Goal: Task Accomplishment & Management: Manage account settings

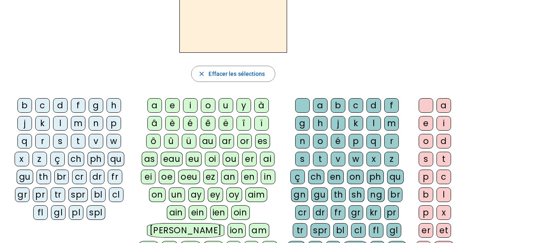
scroll to position [72, 0]
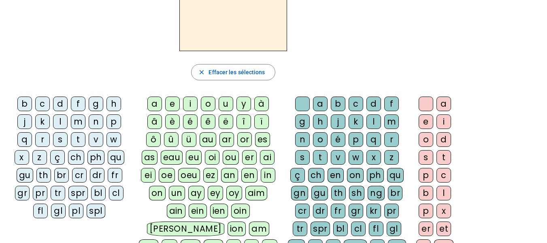
click at [26, 109] on div "b" at bounding box center [24, 103] width 15 height 15
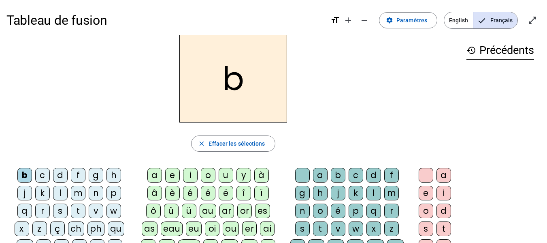
scroll to position [2, 0]
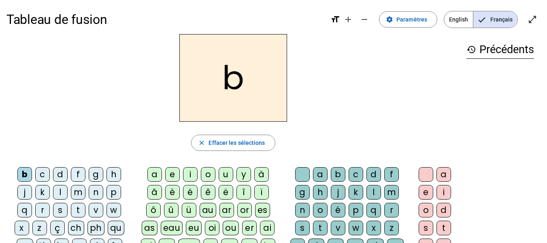
click at [321, 169] on div "a" at bounding box center [320, 174] width 15 height 15
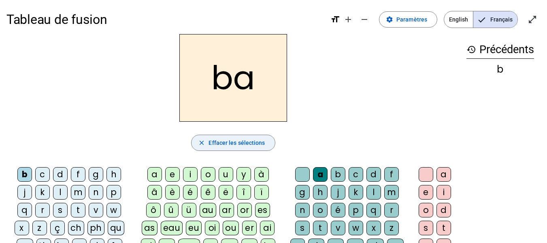
click at [262, 140] on span "Effacer les sélections" at bounding box center [237, 143] width 56 height 10
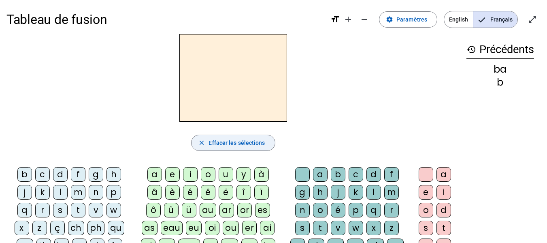
click at [29, 171] on div "b" at bounding box center [24, 174] width 15 height 15
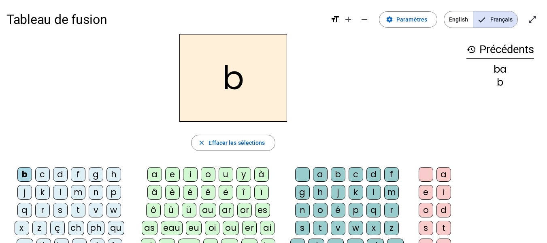
click at [153, 171] on div "a" at bounding box center [154, 174] width 15 height 15
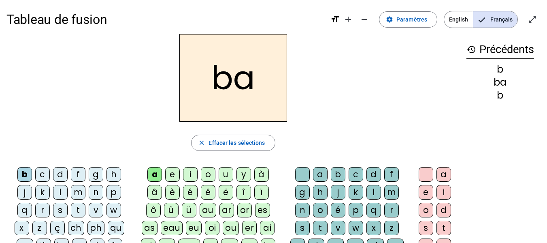
click at [177, 170] on div "e" at bounding box center [172, 174] width 15 height 15
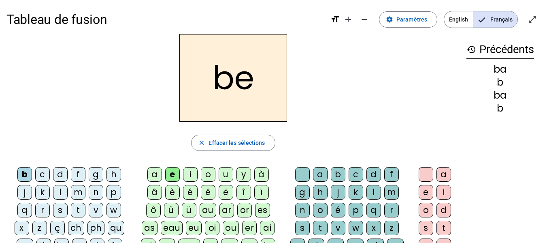
click at [195, 172] on div "i" at bounding box center [190, 174] width 15 height 15
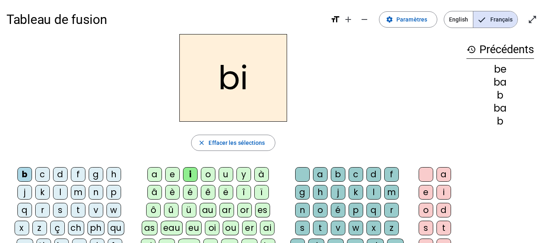
click at [214, 173] on div "o" at bounding box center [208, 174] width 15 height 15
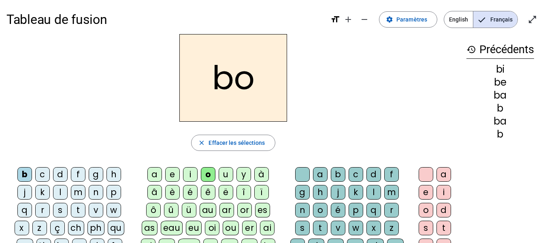
click at [231, 170] on div "u" at bounding box center [226, 174] width 15 height 15
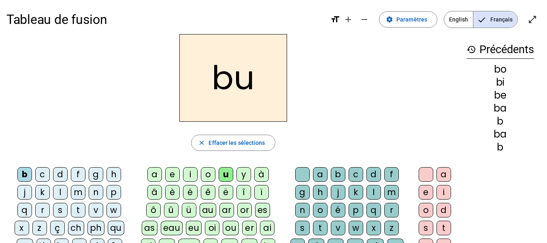
click at [246, 173] on div "y" at bounding box center [244, 174] width 15 height 15
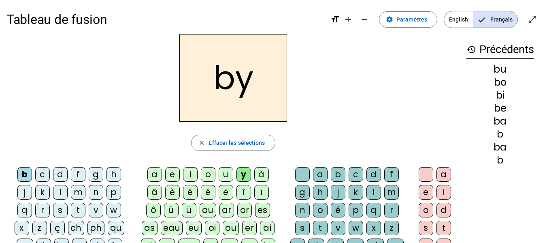
click at [263, 171] on div "à" at bounding box center [261, 174] width 15 height 15
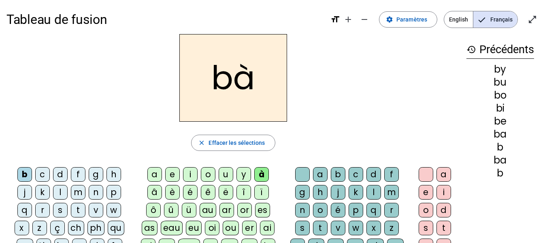
click at [155, 190] on div "â" at bounding box center [154, 192] width 15 height 15
click at [177, 189] on div "è" at bounding box center [172, 192] width 15 height 15
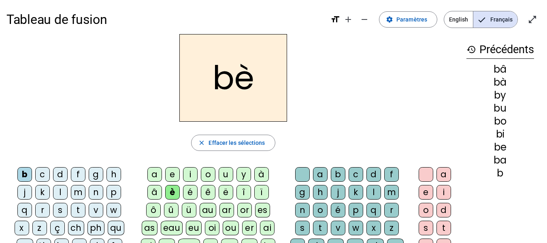
click at [191, 190] on div "é" at bounding box center [190, 192] width 15 height 15
click at [174, 192] on div "è" at bounding box center [172, 192] width 15 height 15
click at [196, 192] on div "é" at bounding box center [190, 192] width 15 height 15
click at [212, 189] on div "ê" at bounding box center [208, 192] width 15 height 15
click at [80, 170] on div "f" at bounding box center [78, 174] width 15 height 15
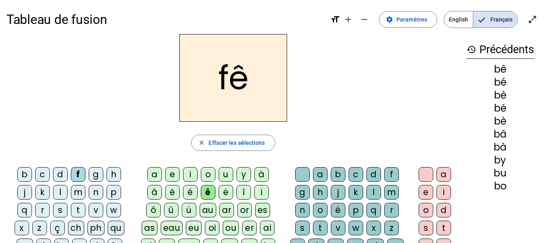
click at [64, 172] on div "d" at bounding box center [60, 174] width 15 height 15
click at [65, 187] on div "l" at bounding box center [60, 192] width 15 height 15
click at [83, 190] on div "m" at bounding box center [78, 192] width 15 height 15
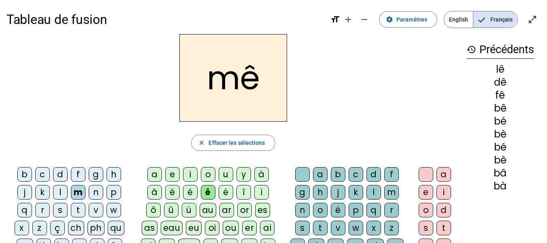
click at [113, 192] on div "p" at bounding box center [114, 192] width 15 height 15
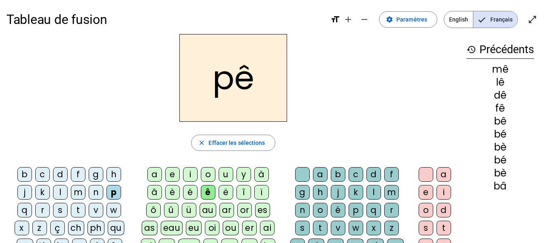
click at [175, 190] on div "è" at bounding box center [172, 192] width 15 height 15
click at [79, 192] on div "m" at bounding box center [78, 192] width 15 height 15
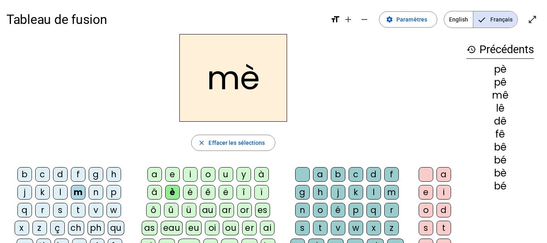
click at [114, 190] on div "p" at bounding box center [114, 192] width 15 height 15
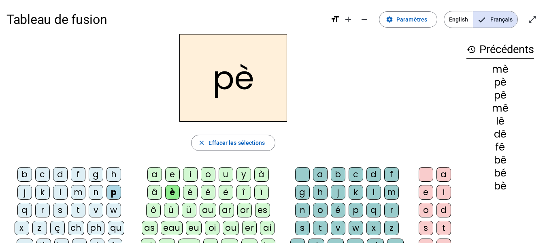
click at [227, 189] on div "ë" at bounding box center [226, 192] width 15 height 15
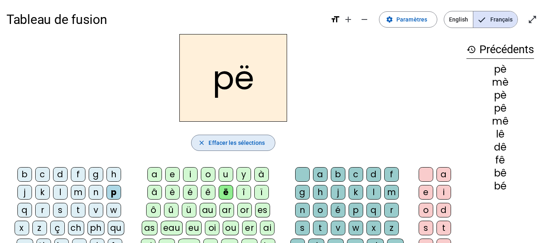
click at [232, 143] on span "Effacer les sélections" at bounding box center [237, 143] width 56 height 10
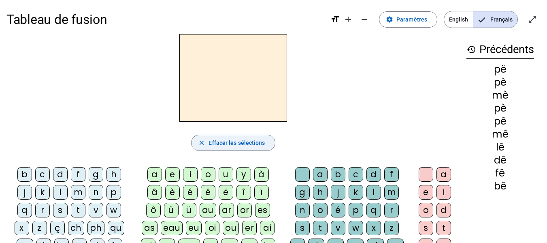
click at [115, 190] on div "p" at bounding box center [114, 192] width 15 height 15
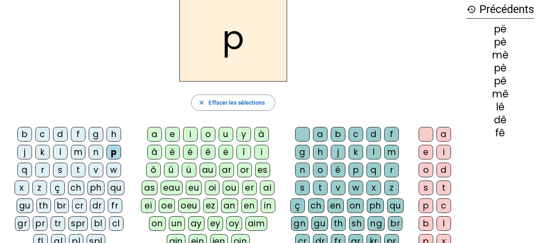
scroll to position [41, 0]
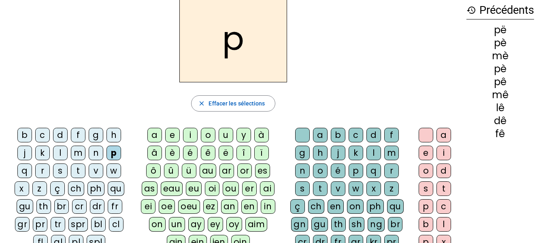
click at [337, 205] on div "en" at bounding box center [336, 206] width 16 height 15
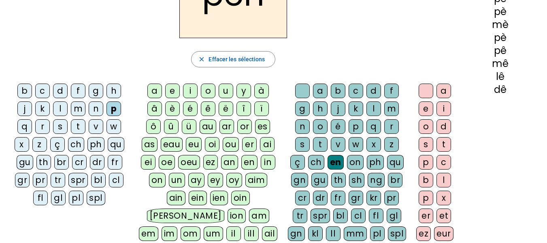
scroll to position [84, 0]
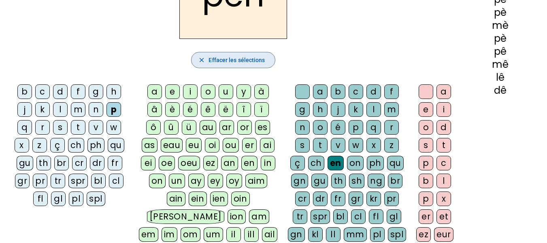
click at [254, 60] on span "Effacer les sélections" at bounding box center [237, 60] width 56 height 10
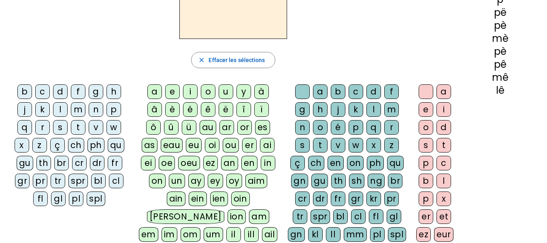
click at [115, 108] on div "p" at bounding box center [114, 109] width 15 height 15
click at [267, 158] on div "in" at bounding box center [268, 163] width 15 height 15
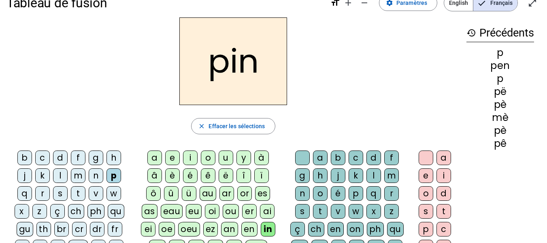
scroll to position [17, 0]
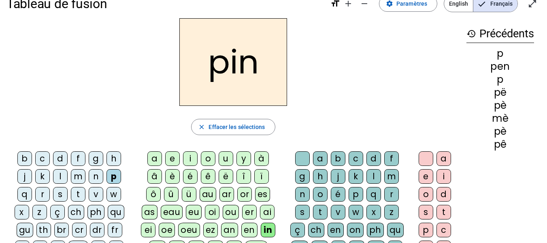
click at [249, 229] on div "en" at bounding box center [250, 229] width 16 height 15
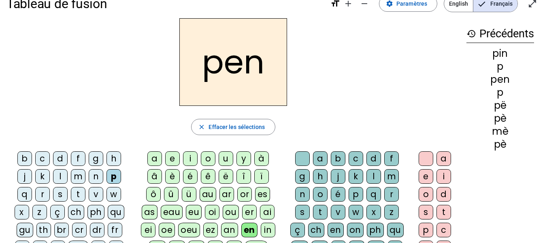
click at [271, 228] on div "in" at bounding box center [268, 229] width 15 height 15
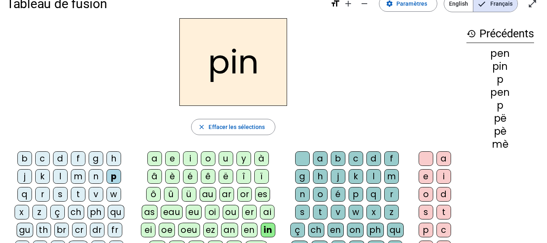
click at [254, 229] on div "en" at bounding box center [250, 229] width 16 height 15
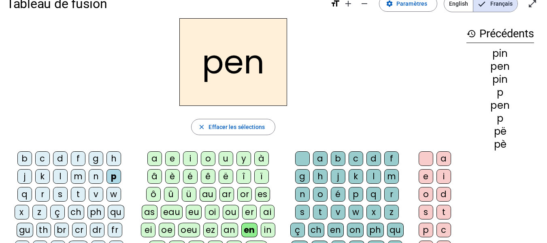
click at [250, 212] on div "er" at bounding box center [249, 212] width 15 height 15
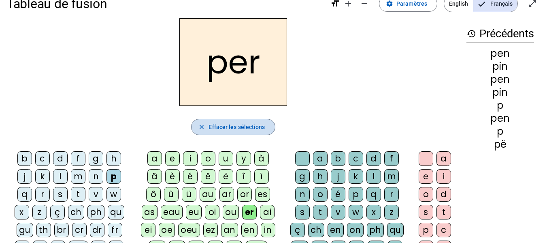
click at [243, 125] on span "Effacer les sélections" at bounding box center [237, 127] width 56 height 10
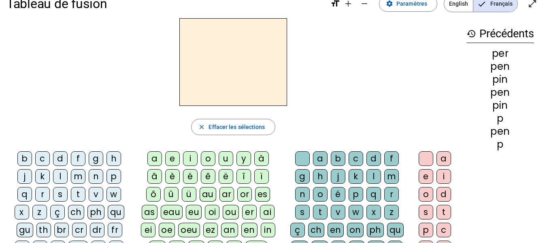
click at [81, 192] on div "t" at bounding box center [78, 194] width 15 height 15
click at [195, 211] on div "eu" at bounding box center [194, 212] width 16 height 15
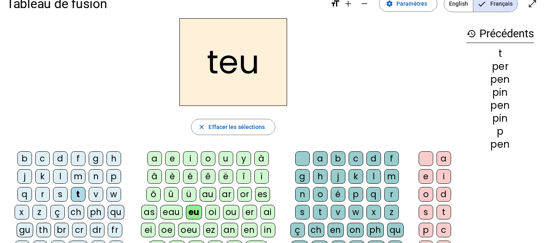
click at [216, 209] on div "oi" at bounding box center [212, 212] width 15 height 15
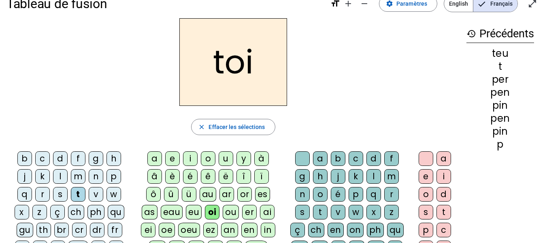
click at [47, 187] on div "r" at bounding box center [42, 194] width 15 height 15
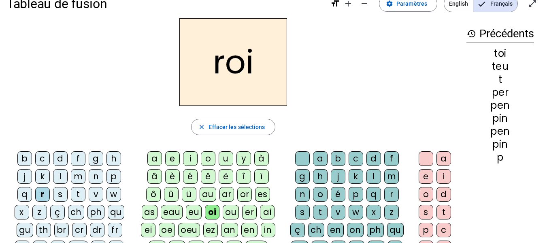
click at [79, 199] on div "t" at bounding box center [78, 194] width 15 height 15
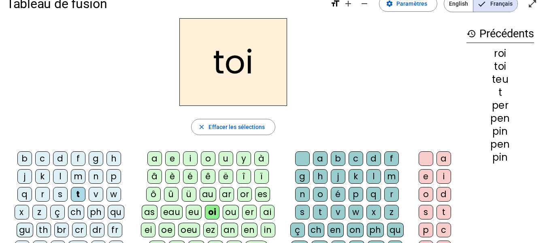
click at [64, 193] on div "s" at bounding box center [60, 194] width 15 height 15
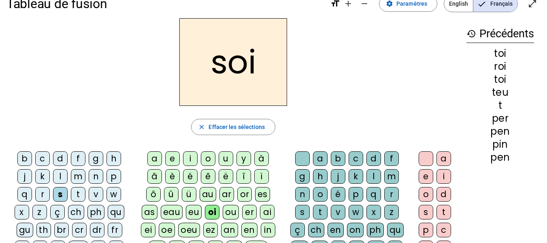
click at [46, 193] on div "r" at bounding box center [42, 194] width 15 height 15
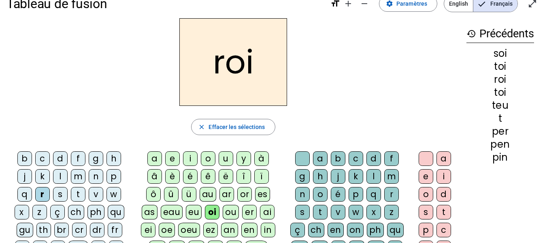
click at [112, 176] on div "p" at bounding box center [114, 176] width 15 height 15
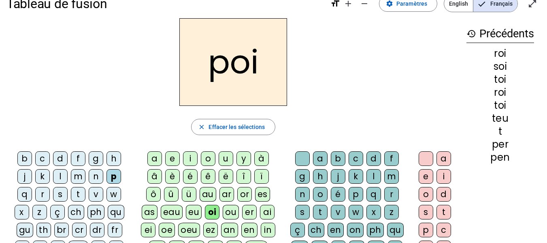
click at [100, 174] on div "n" at bounding box center [96, 176] width 15 height 15
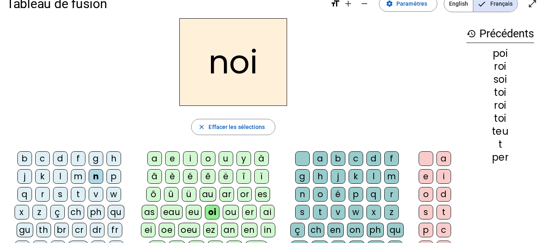
click at [82, 176] on div "m" at bounding box center [78, 176] width 15 height 15
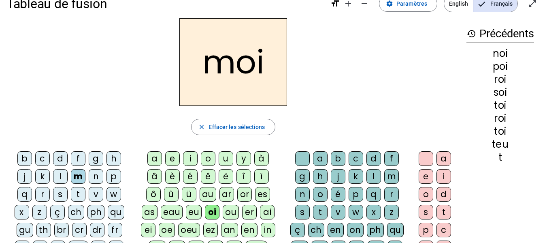
click at [55, 178] on div "l" at bounding box center [60, 176] width 15 height 15
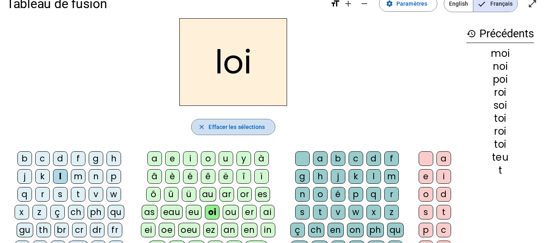
click at [229, 129] on span "Effacer les sélections" at bounding box center [237, 127] width 56 height 10
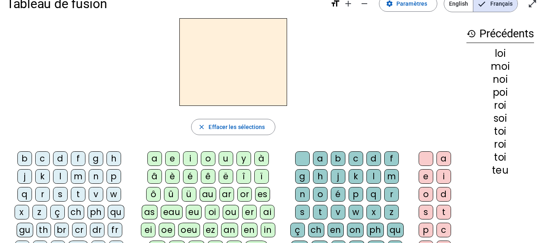
click at [62, 195] on div "s" at bounding box center [60, 194] width 15 height 15
click at [263, 197] on div "es" at bounding box center [262, 194] width 15 height 15
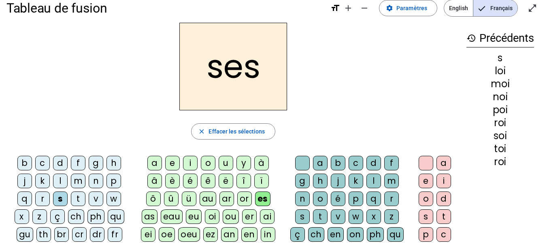
scroll to position [12, 0]
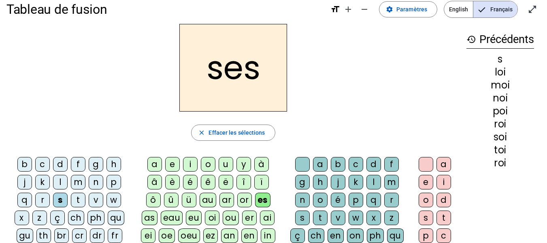
click at [76, 177] on div "m" at bounding box center [78, 182] width 15 height 15
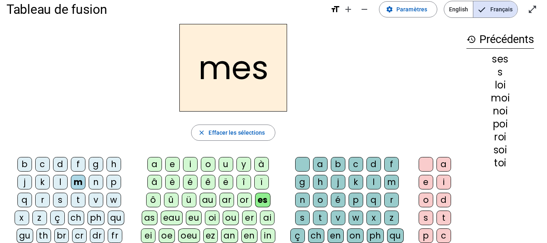
click at [61, 179] on div "l" at bounding box center [60, 182] width 15 height 15
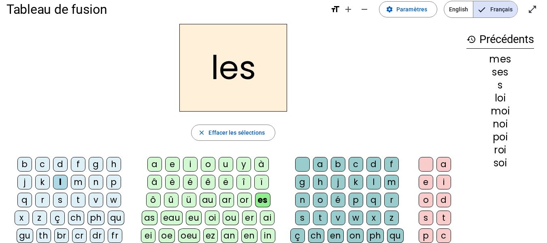
click at [82, 195] on div "t" at bounding box center [78, 199] width 15 height 15
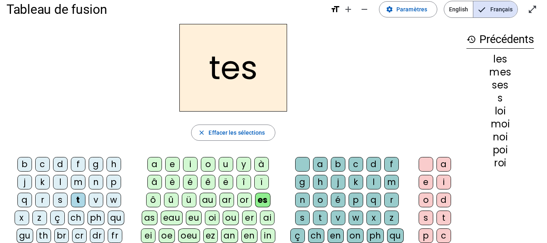
click at [65, 198] on div "s" at bounding box center [60, 199] width 15 height 15
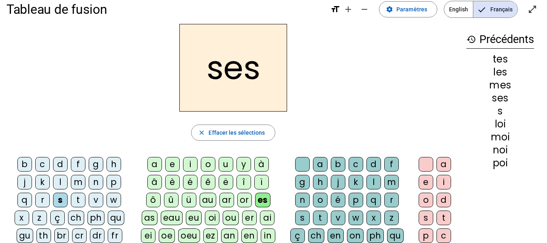
click at [80, 180] on div "m" at bounding box center [78, 182] width 15 height 15
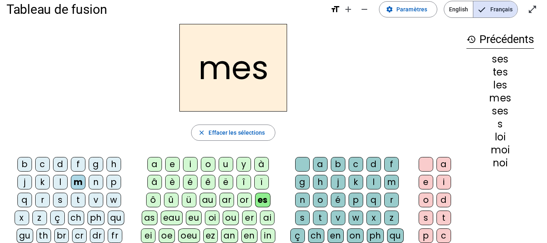
click at [61, 160] on div "d" at bounding box center [60, 164] width 15 height 15
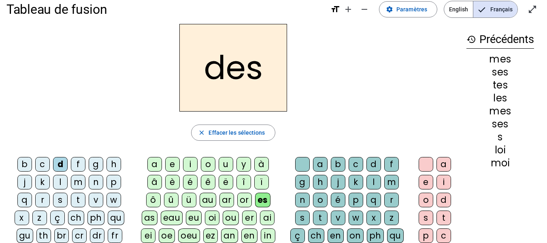
click at [60, 177] on div "l" at bounding box center [60, 182] width 15 height 15
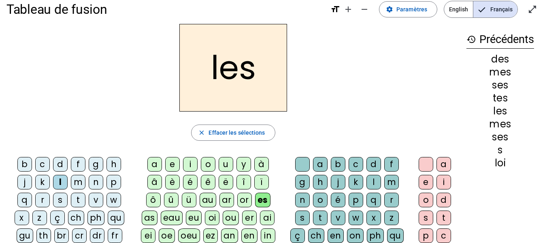
click at [79, 178] on div "m" at bounding box center [78, 182] width 15 height 15
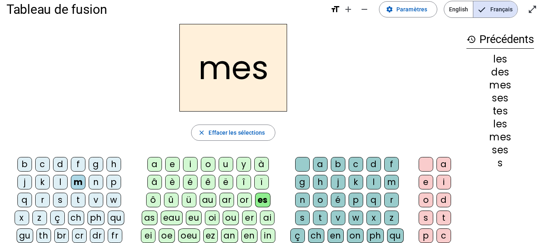
click at [64, 161] on div "d" at bounding box center [60, 164] width 15 height 15
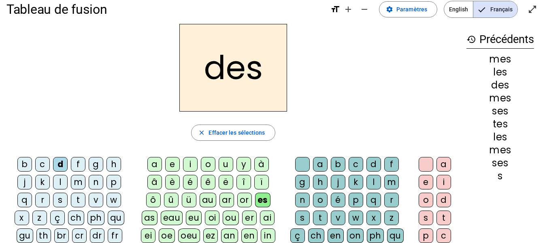
click at [98, 180] on div "n" at bounding box center [96, 182] width 15 height 15
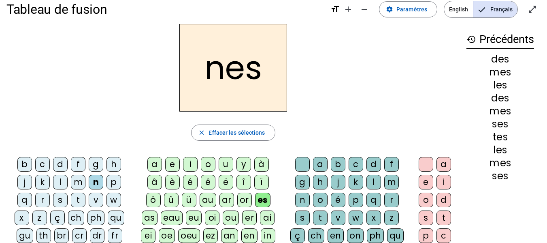
click at [79, 181] on div "m" at bounding box center [78, 182] width 15 height 15
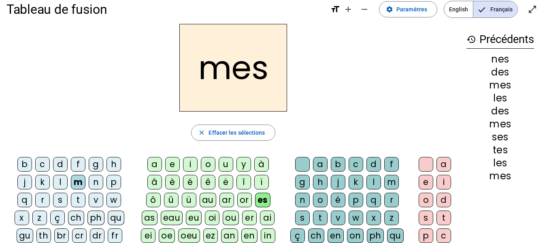
click at [78, 198] on div "t" at bounding box center [78, 199] width 15 height 15
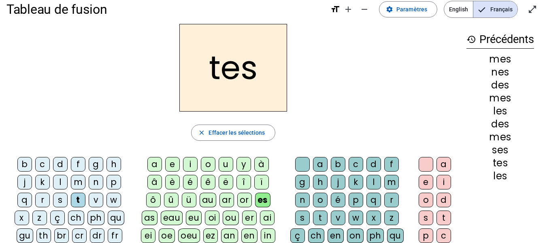
click at [61, 200] on div "s" at bounding box center [60, 199] width 15 height 15
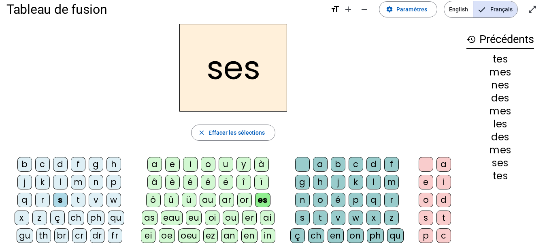
click at [46, 198] on div "r" at bounding box center [42, 199] width 15 height 15
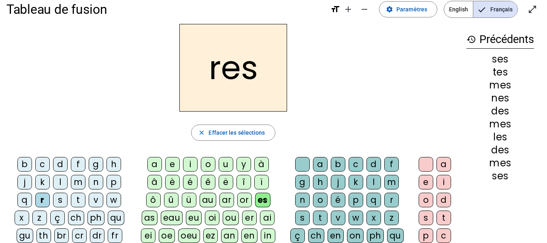
click at [60, 159] on div "d" at bounding box center [60, 164] width 15 height 15
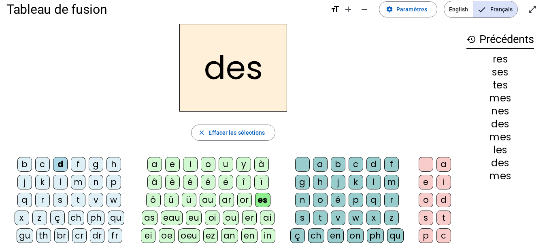
click at [65, 177] on div "l" at bounding box center [60, 182] width 15 height 15
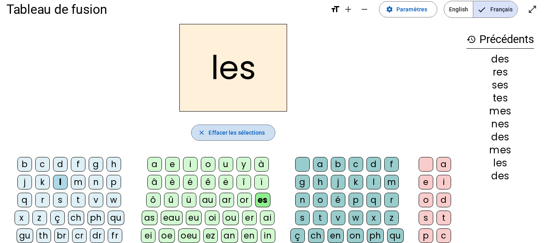
click at [241, 129] on span "Effacer les sélections" at bounding box center [237, 133] width 56 height 10
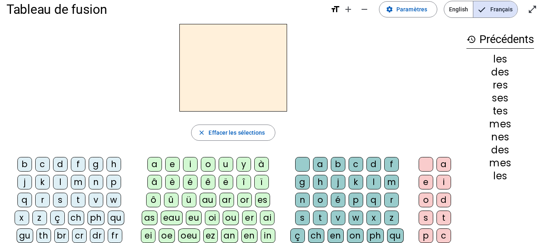
click at [171, 182] on div "è" at bounding box center [172, 182] width 15 height 15
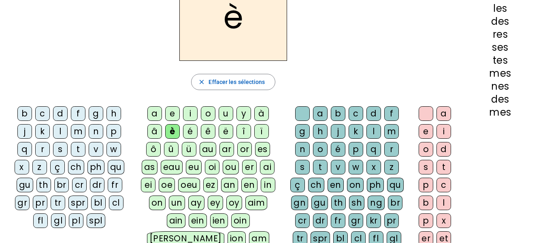
scroll to position [72, 0]
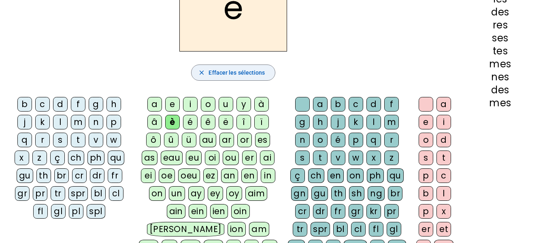
click at [234, 71] on span "Effacer les sélections" at bounding box center [237, 73] width 56 height 10
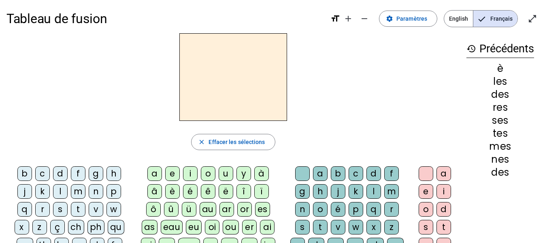
scroll to position [0, 0]
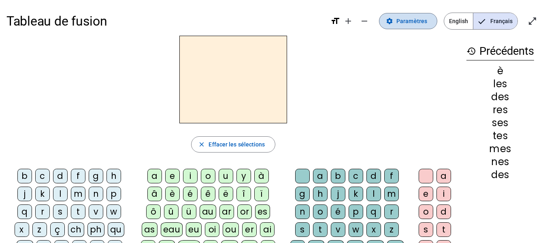
click at [413, 24] on span "Paramètres" at bounding box center [412, 21] width 31 height 10
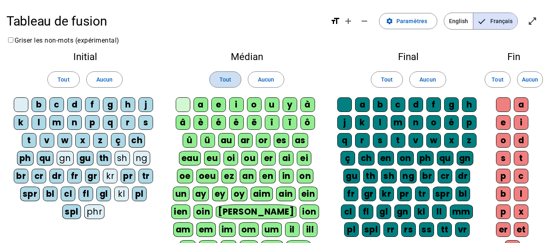
click at [233, 79] on span at bounding box center [225, 79] width 31 height 19
click at [66, 79] on span "Tout" at bounding box center [64, 80] width 12 height 10
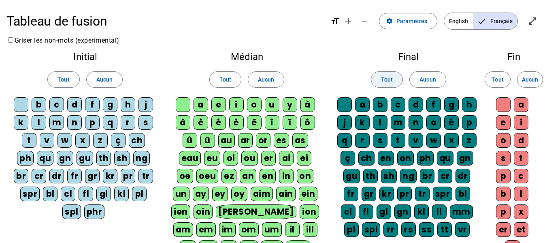
click at [378, 80] on span at bounding box center [387, 79] width 31 height 19
click at [413, 76] on span "Tout" at bounding box center [498, 80] width 12 height 10
click at [413, 15] on span at bounding box center [409, 20] width 58 height 19
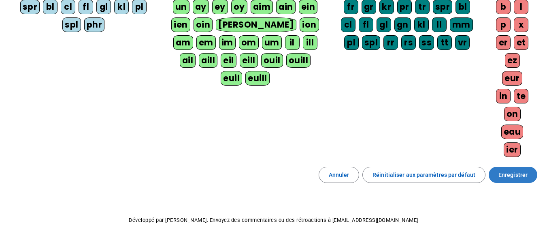
click at [413, 172] on span "Enregistrer" at bounding box center [513, 175] width 29 height 10
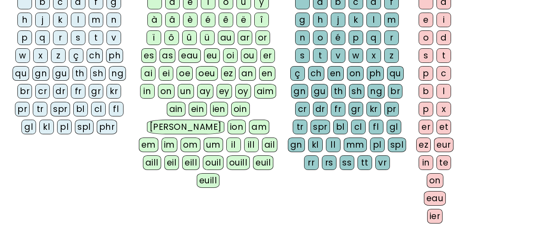
scroll to position [158, 0]
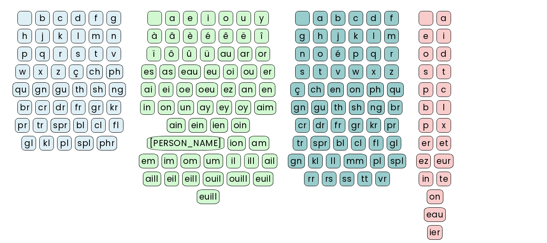
click at [150, 88] on div "ai" at bounding box center [148, 89] width 15 height 15
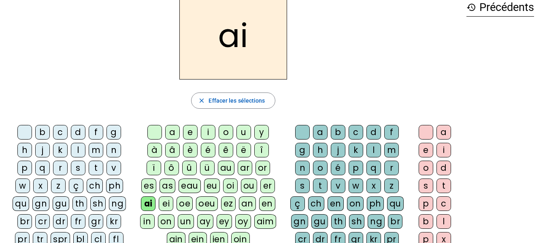
scroll to position [39, 0]
